Goal: Browse casually: Explore the website without a specific task or goal

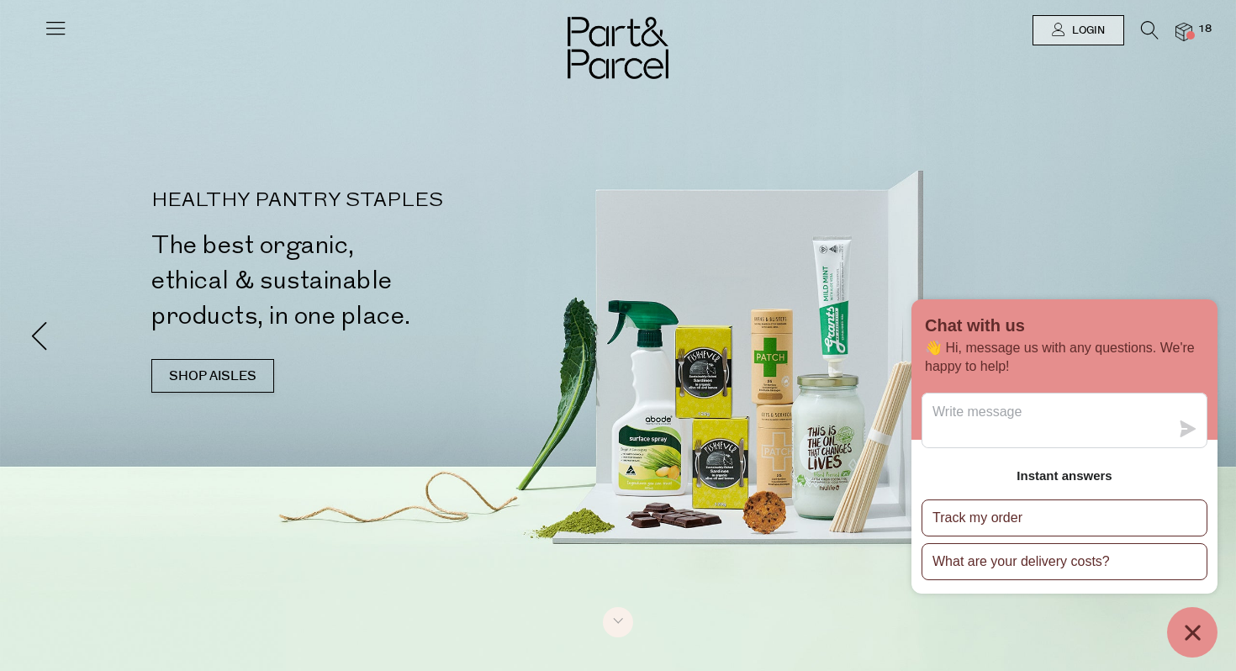
click at [48, 11] on div at bounding box center [56, 23] width 24 height 47
click at [49, 20] on icon at bounding box center [56, 28] width 24 height 24
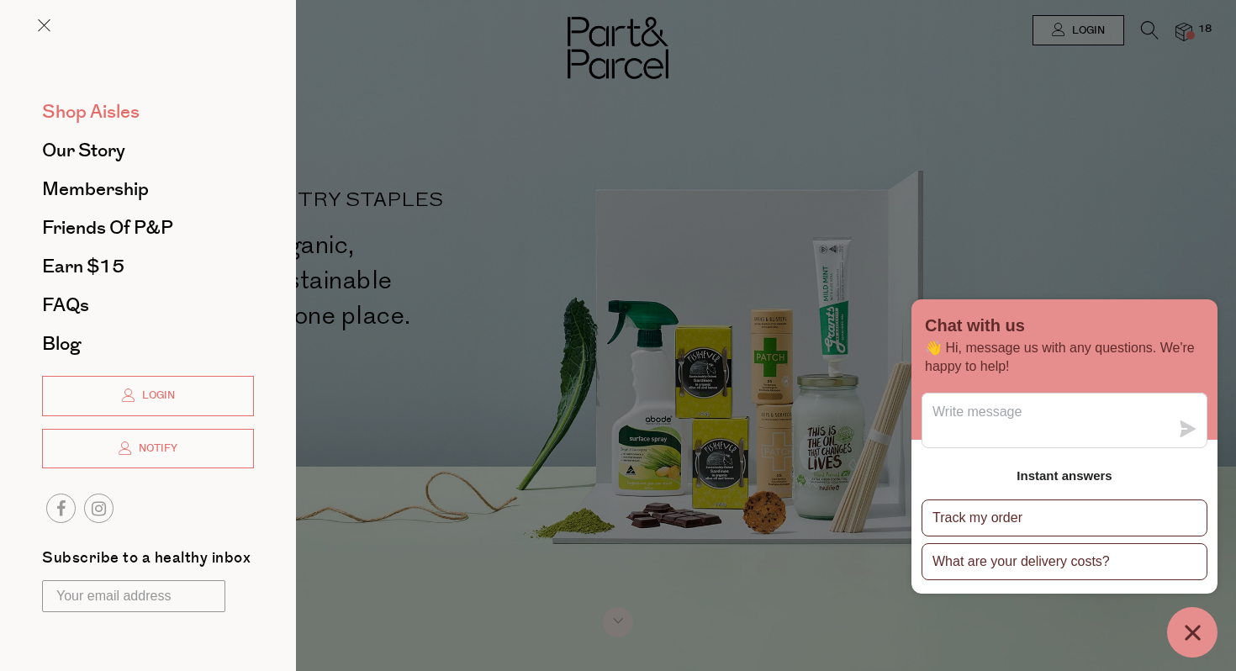
click at [111, 118] on span "Shop Aisles" at bounding box center [91, 111] width 98 height 27
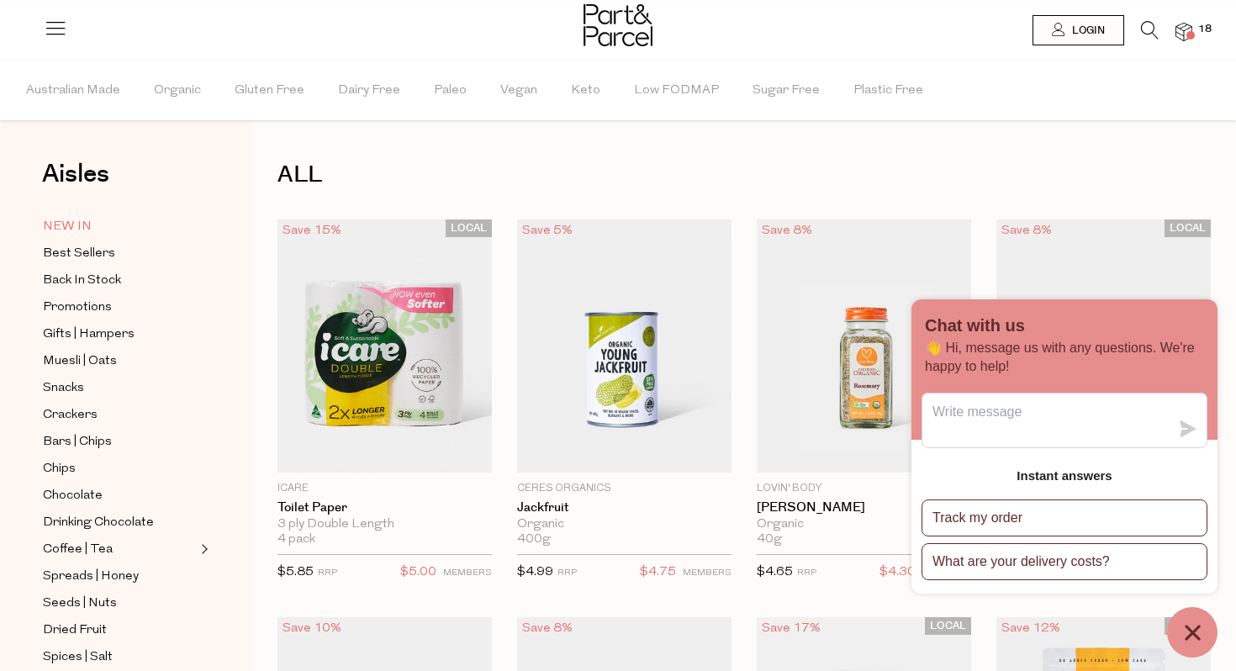
click at [78, 218] on span "NEW IN" at bounding box center [67, 227] width 49 height 20
